Goal: Find specific page/section: Find specific page/section

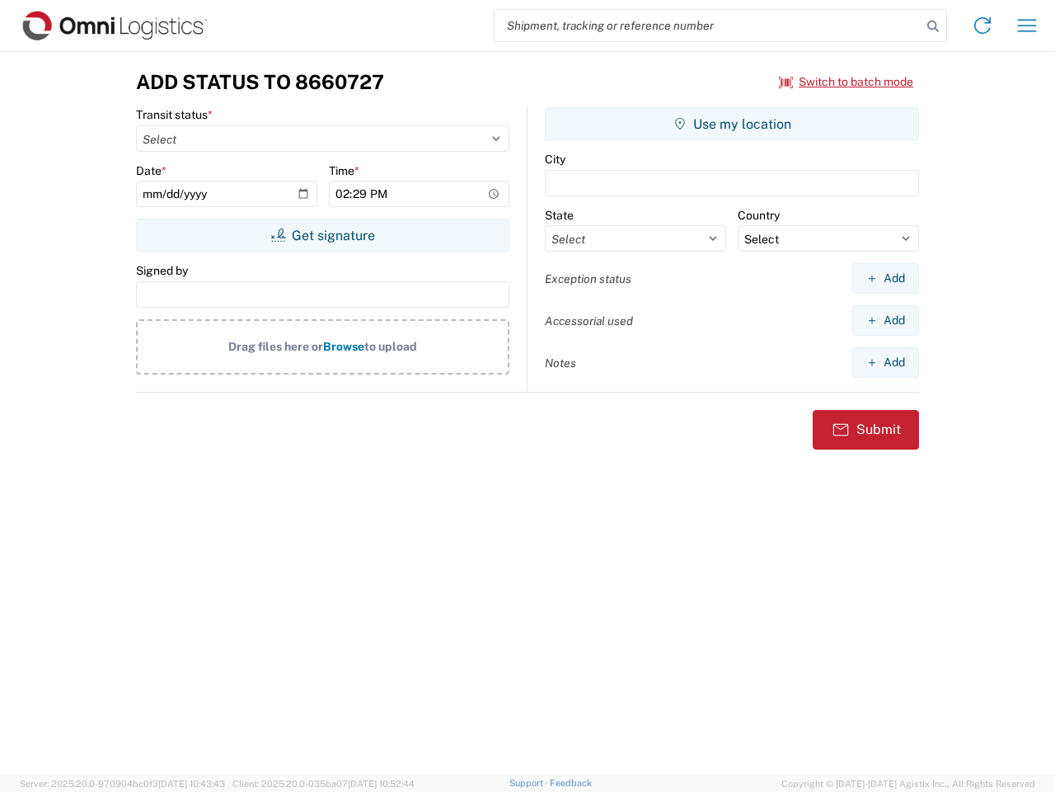
click at [708, 26] on input "search" at bounding box center [708, 25] width 427 height 31
click at [933, 26] on icon at bounding box center [933, 26] width 23 height 23
click at [983, 26] on icon at bounding box center [983, 25] width 26 height 26
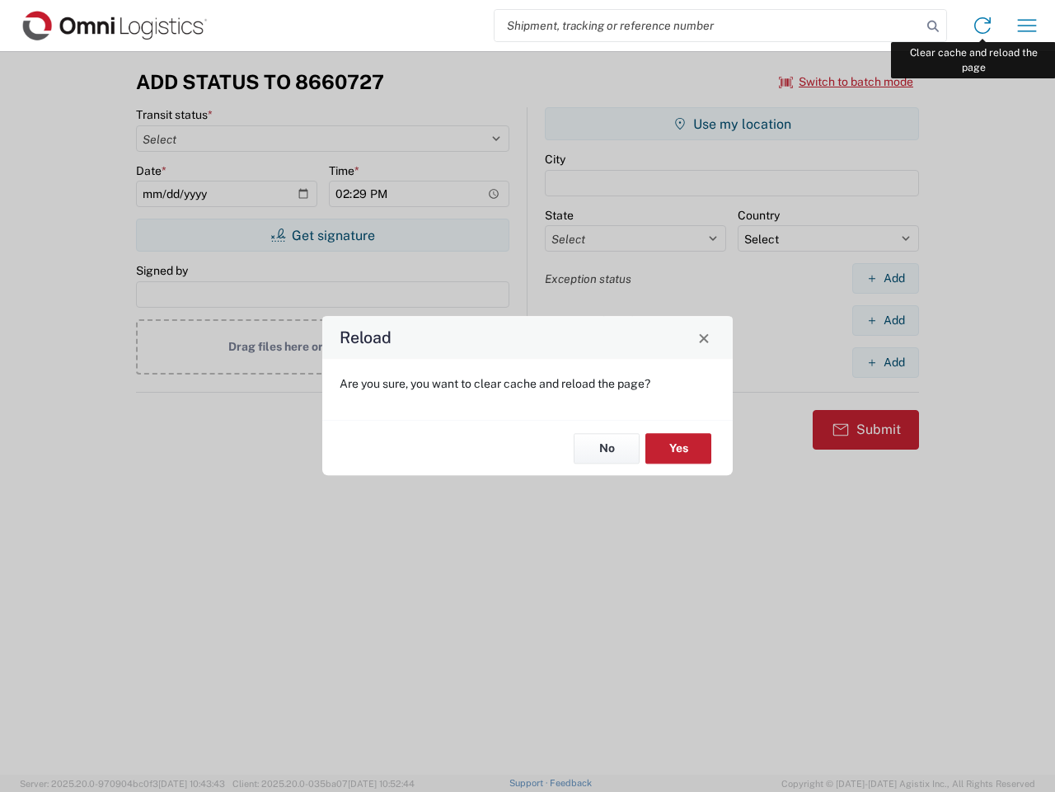
click at [1027, 26] on div "Reload Are you sure, you want to clear cache and reload the page? No Yes" at bounding box center [527, 396] width 1055 height 792
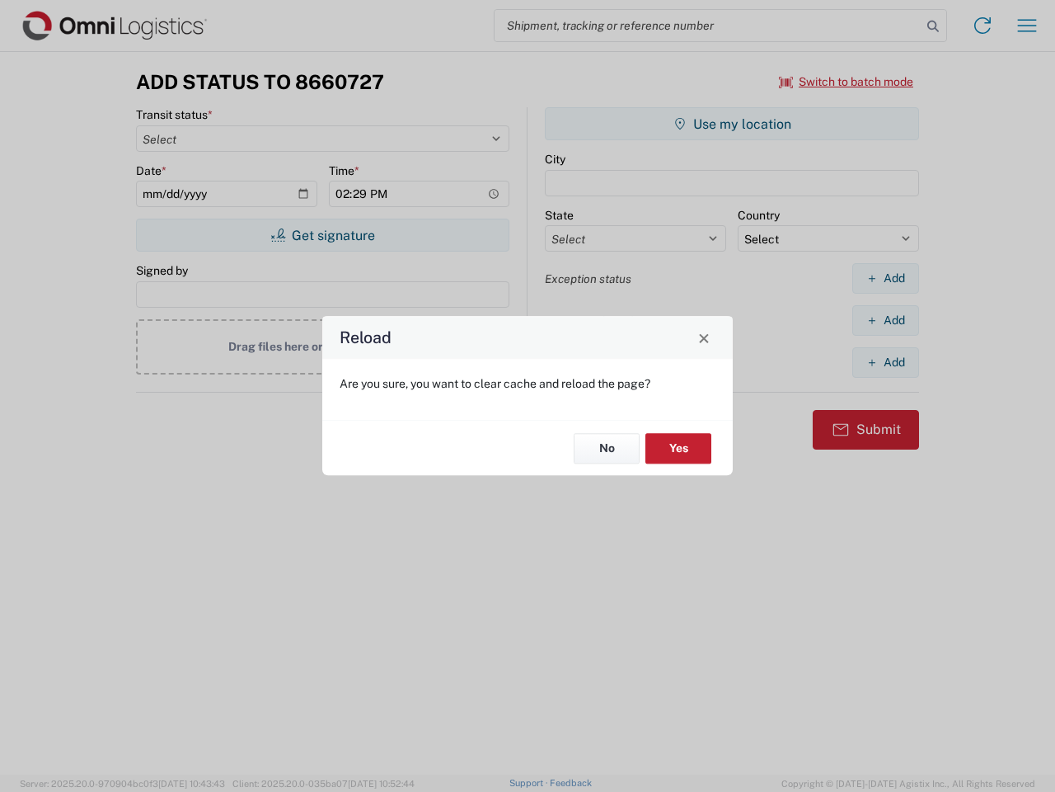
click at [847, 82] on div "Reload Are you sure, you want to clear cache and reload the page? No Yes" at bounding box center [527, 396] width 1055 height 792
click at [322, 235] on div "Reload Are you sure, you want to clear cache and reload the page? No Yes" at bounding box center [527, 396] width 1055 height 792
click at [732, 124] on div "Reload Are you sure, you want to clear cache and reload the page? No Yes" at bounding box center [527, 396] width 1055 height 792
click at [886, 278] on div "Reload Are you sure, you want to clear cache and reload the page? No Yes" at bounding box center [527, 396] width 1055 height 792
click at [886, 320] on div "Reload Are you sure, you want to clear cache and reload the page? No Yes" at bounding box center [527, 396] width 1055 height 792
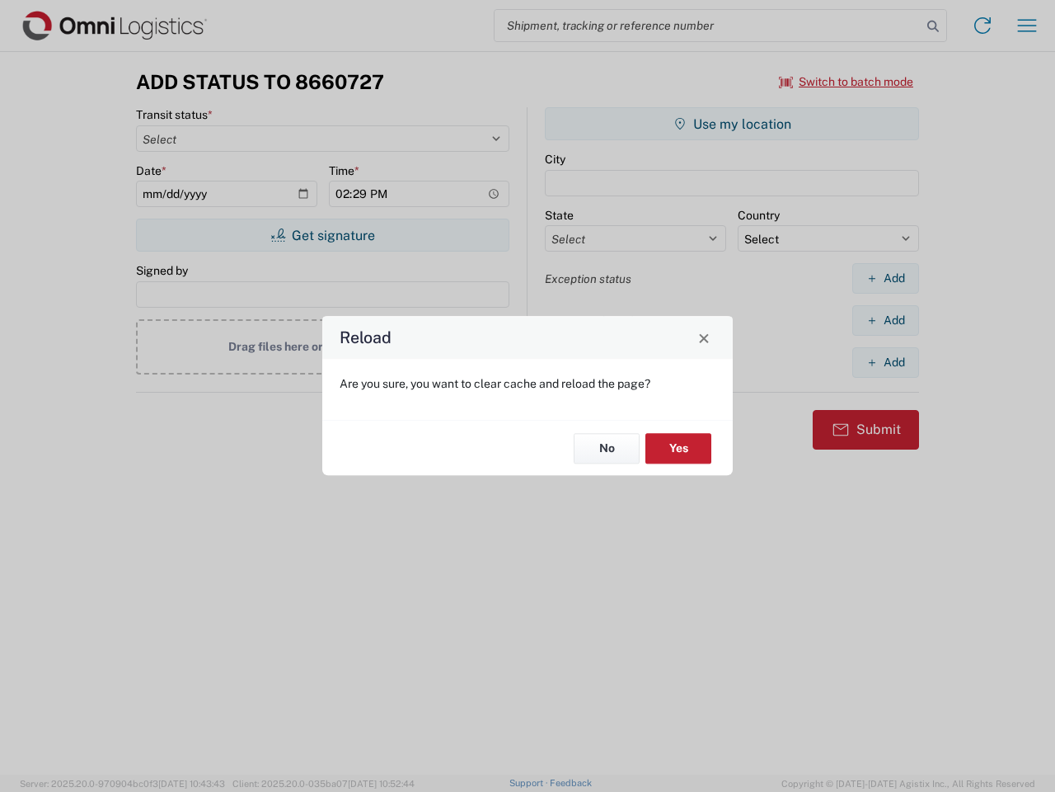
click at [886, 362] on div "Reload Are you sure, you want to clear cache and reload the page? No Yes" at bounding box center [527, 396] width 1055 height 792
